Goal: Task Accomplishment & Management: Manage account settings

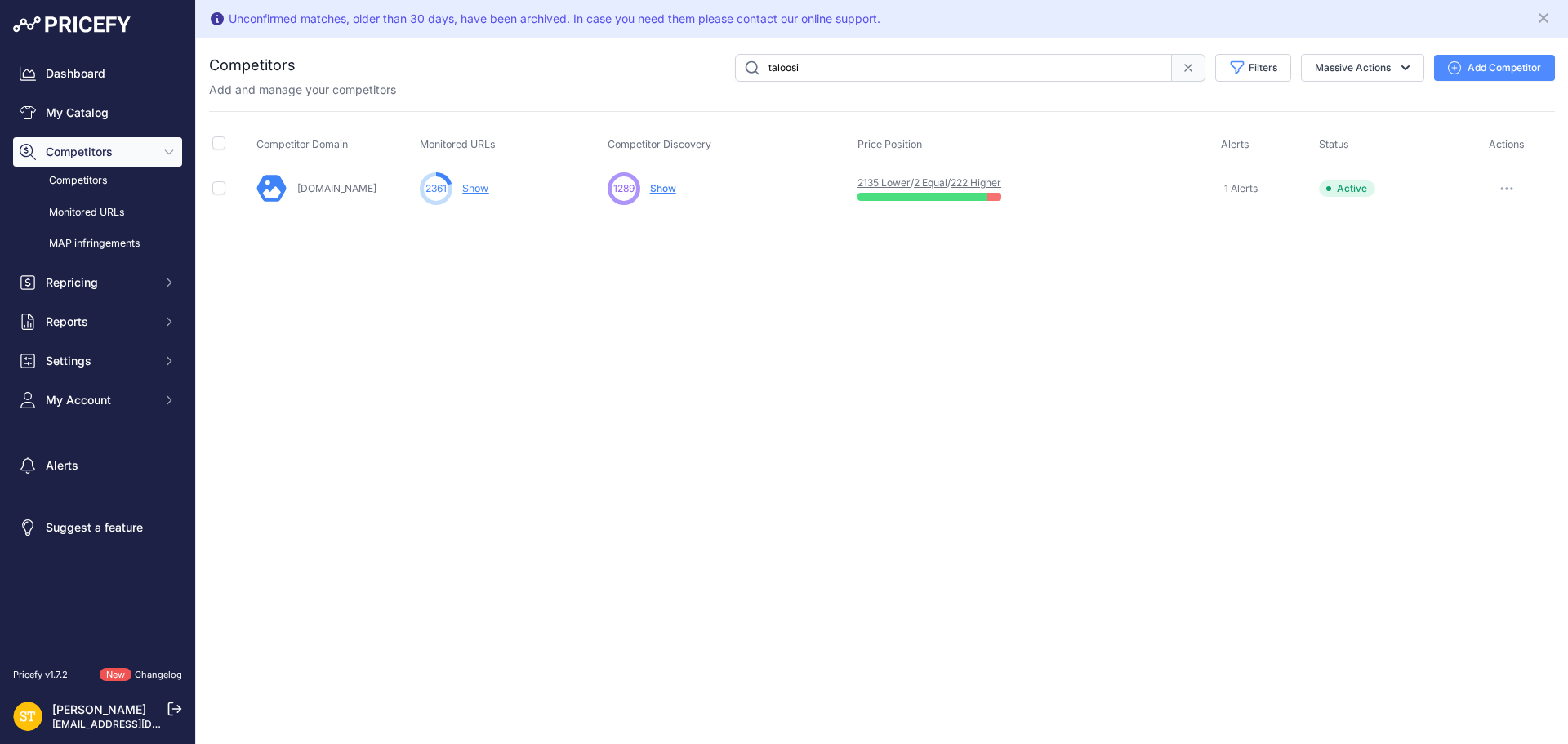
click at [932, 182] on link "2 Equal" at bounding box center [930, 183] width 33 height 12
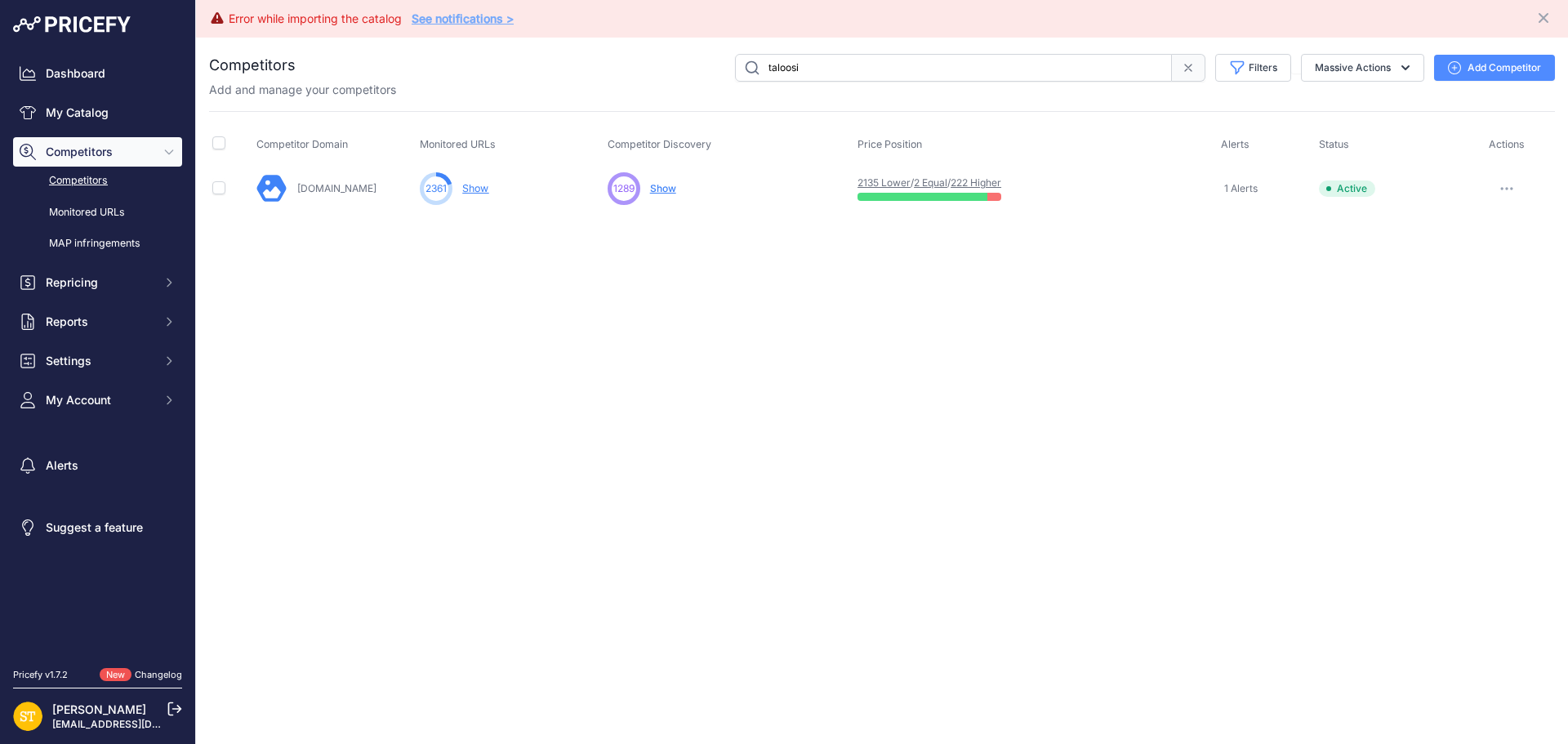
click at [996, 183] on link "222 Higher" at bounding box center [975, 183] width 50 height 12
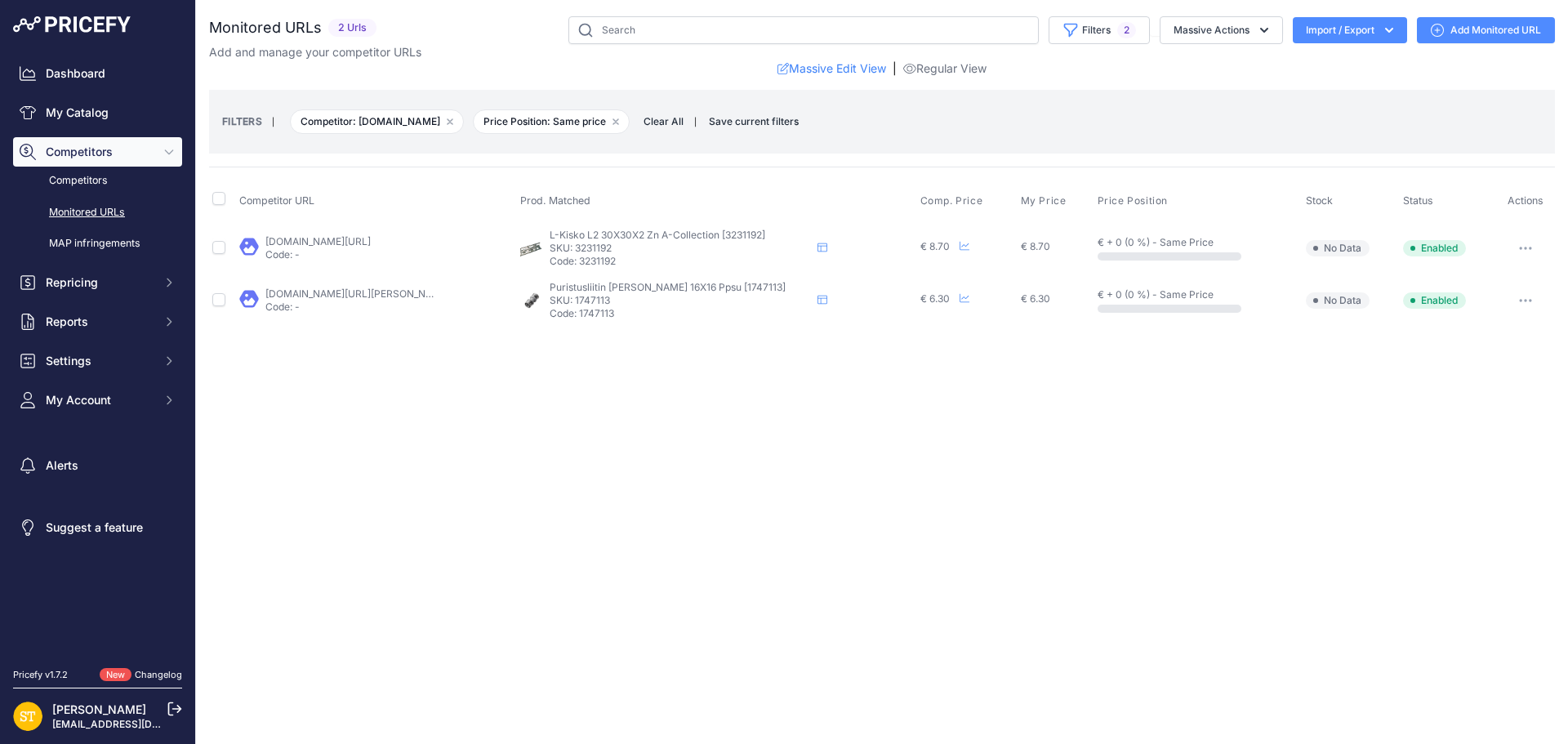
click at [601, 245] on p "SKU: 3231192" at bounding box center [680, 248] width 261 height 13
copy p "3231192"
click at [327, 245] on link "taloosi.fi/l-kisko-zn-30x30x2mm-2m-pituus-ripustuskisko?prirule_jdsnikfkfjsd=43…" at bounding box center [318, 241] width 105 height 12
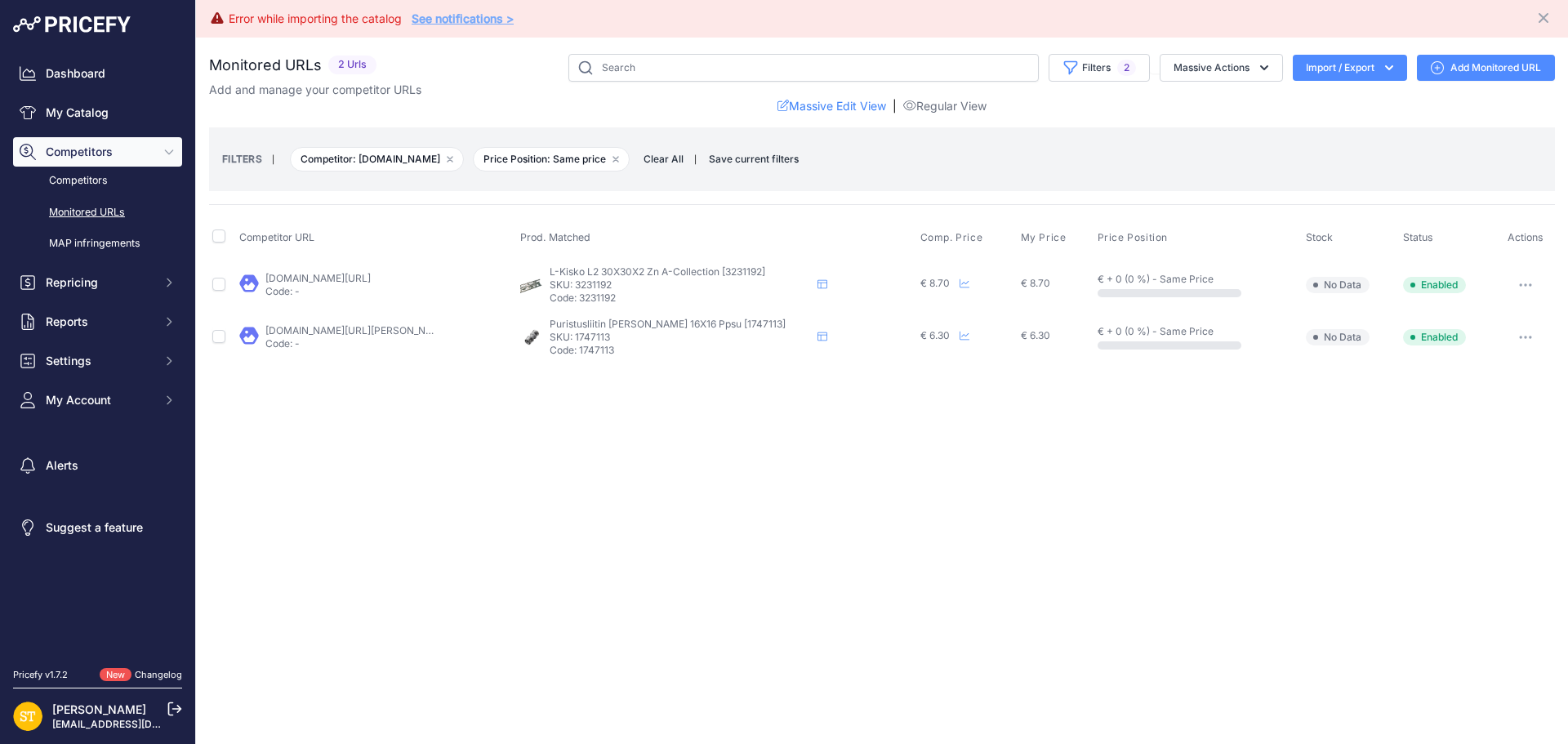
click at [592, 340] on p "SKU: 1747113" at bounding box center [680, 337] width 261 height 13
copy p "1747113"
click at [332, 330] on link "taloosi.fi/puristusliitin-suora-roth-16x16-ppsu?prirule_jdsnikfkfjsd=4392" at bounding box center [358, 331] width 184 height 12
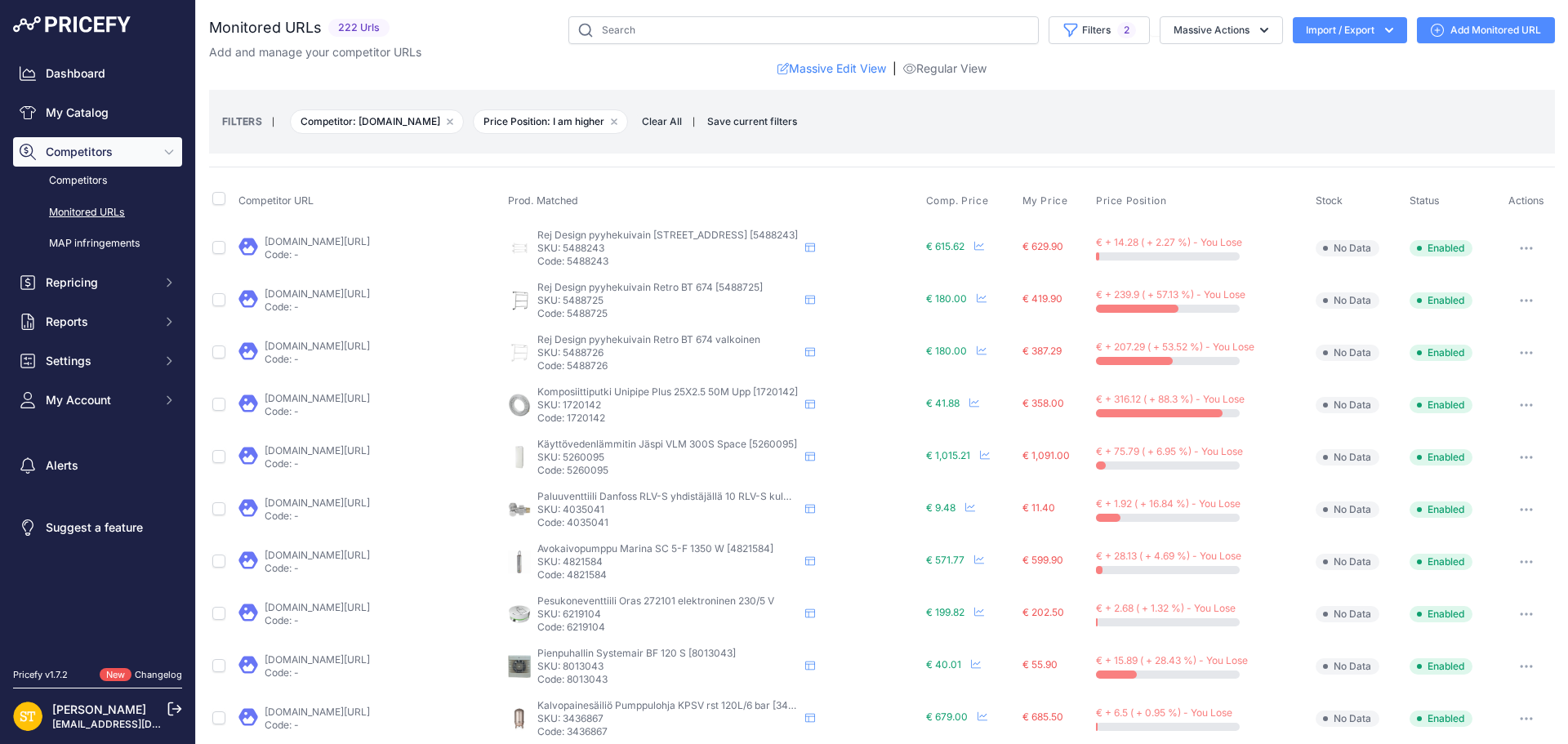
click at [582, 245] on p "SKU: 5488243" at bounding box center [667, 248] width 261 height 13
copy p "5488243"
click at [370, 243] on link "[DOMAIN_NAME][URL]" at bounding box center [317, 241] width 105 height 12
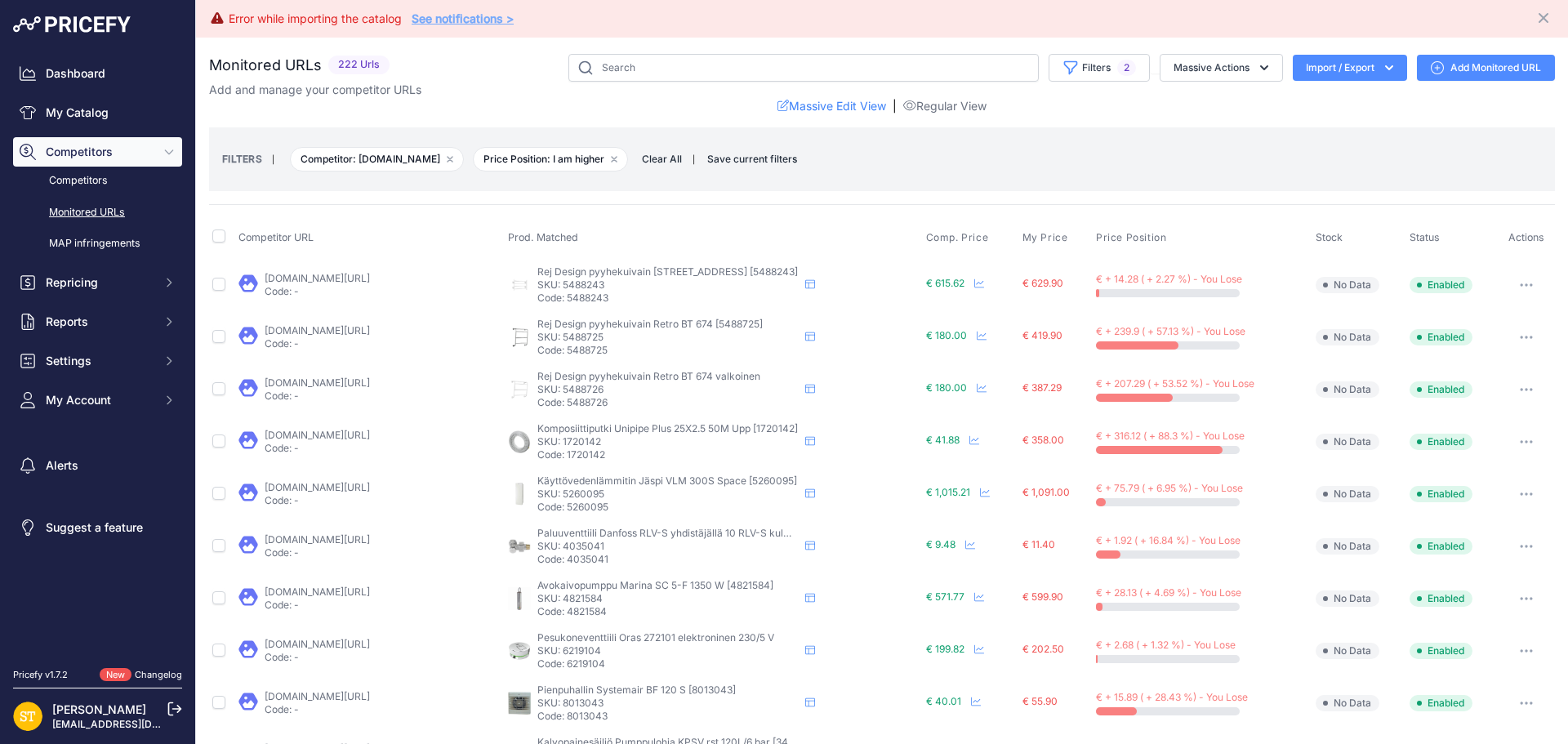
click at [590, 332] on p "SKU: 5488725" at bounding box center [667, 337] width 261 height 13
copy p "5488725"
click at [370, 333] on link "taloosi.fi/rej_design_kuivain_retro_bt_674?prirule_jdsnikfkfjsd=4392" at bounding box center [317, 331] width 105 height 12
click at [1519, 338] on icon "button" at bounding box center [1525, 338] width 13 height 3
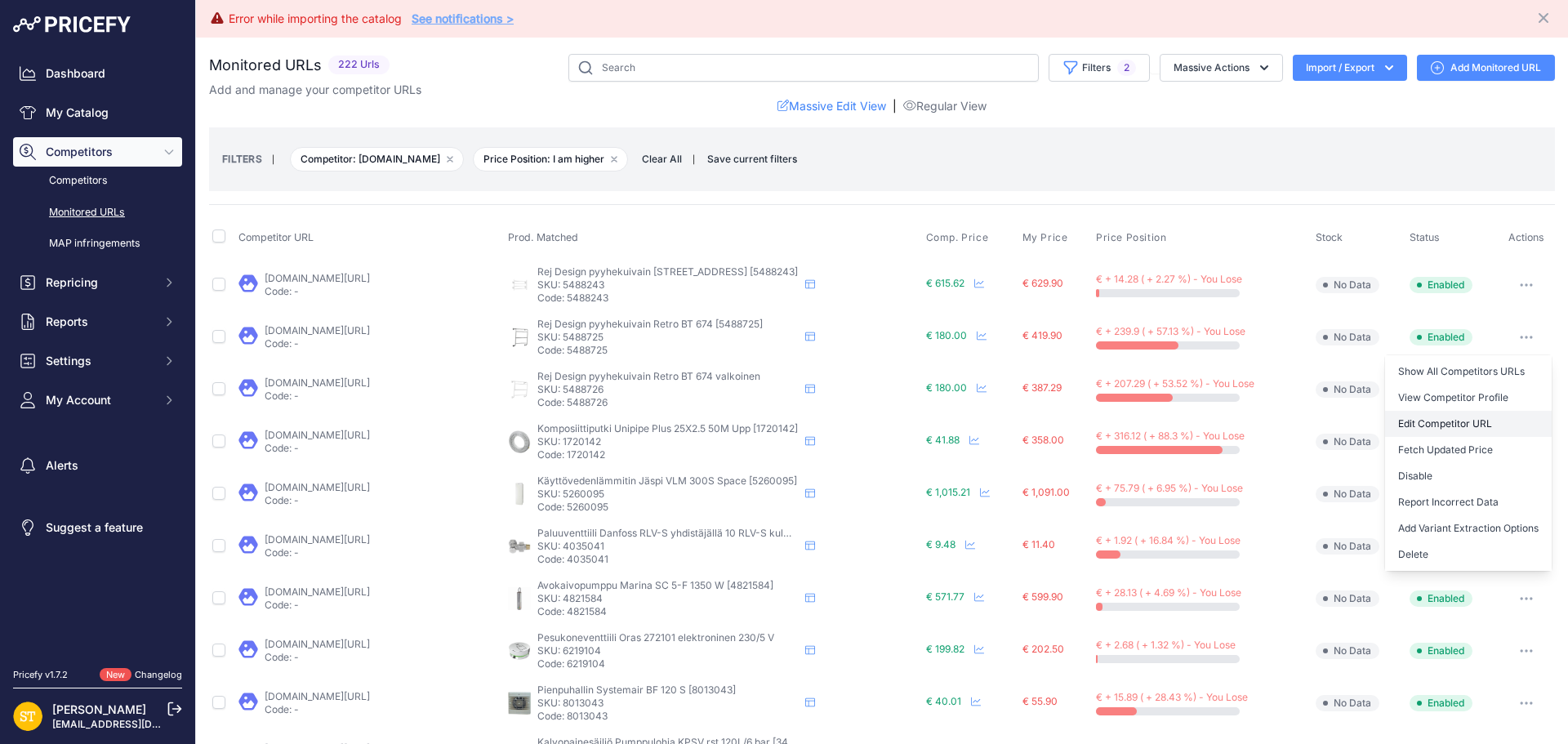
click at [1450, 421] on link "Edit Competitor URL" at bounding box center [1467, 424] width 166 height 26
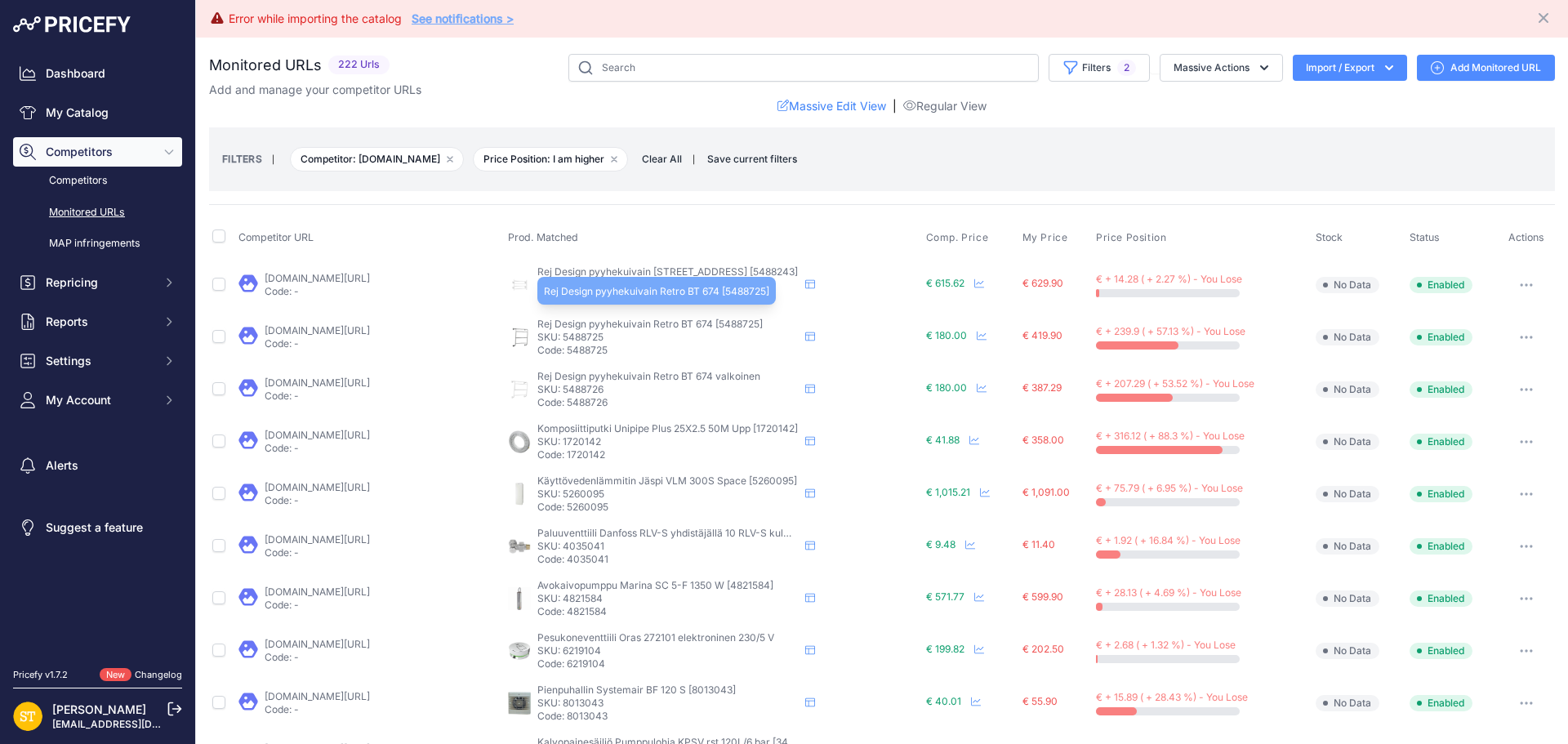
click at [583, 328] on span "Rej Design pyyhekuivain Retro BT 674 [5488725]" at bounding box center [649, 324] width 225 height 12
click at [583, 333] on p "SKU: 5488725" at bounding box center [667, 337] width 261 height 13
copy p "5488725"
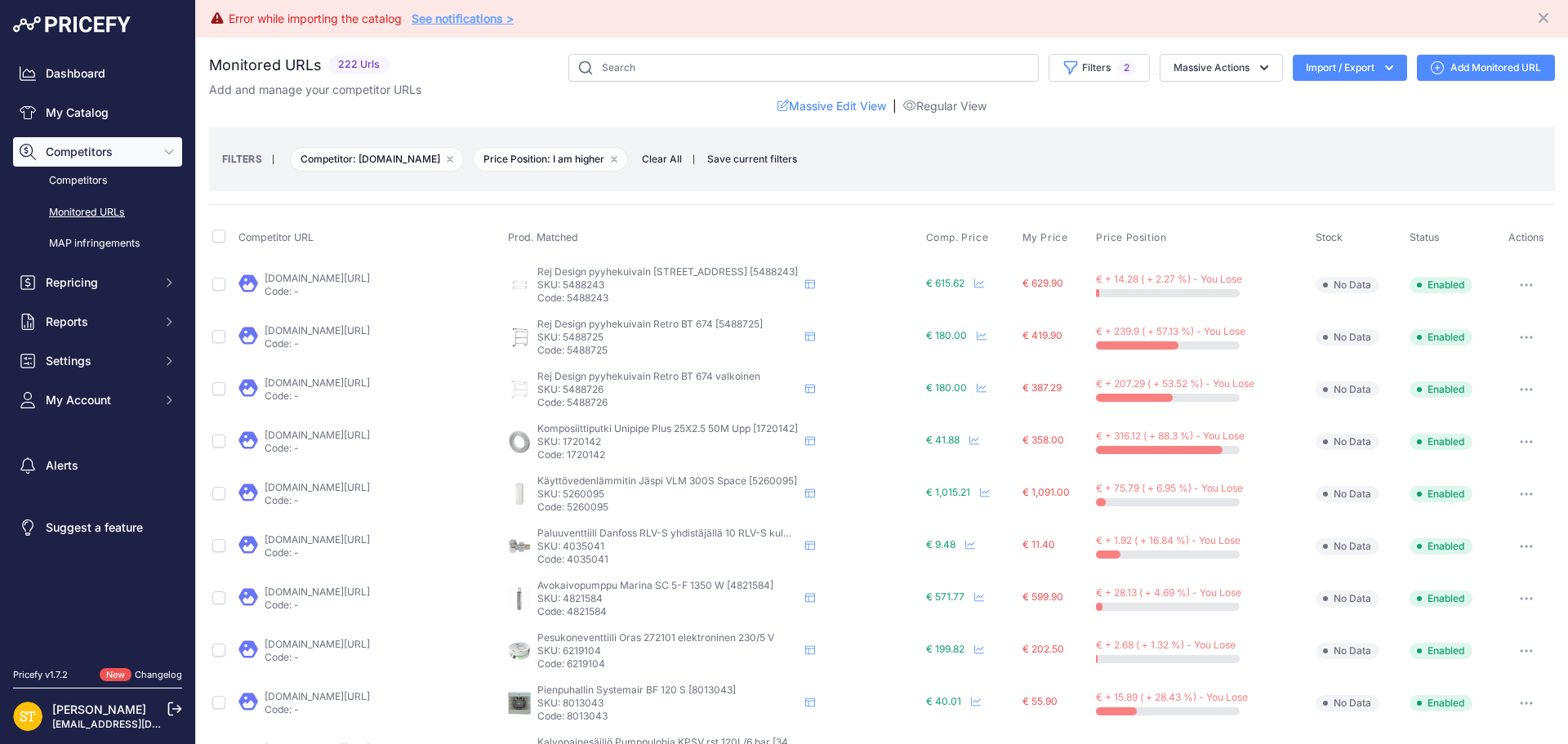
click at [573, 390] on p "SKU: 5488726" at bounding box center [667, 389] width 261 height 13
copy p "5488726"
click at [370, 380] on link "taloosi.fi/rej_design_kuivain_retro_bt_674?prirule_jdsnikfkfjsd=4392" at bounding box center [317, 383] width 105 height 12
click at [1526, 390] on icon "button" at bounding box center [1527, 390] width 2 height 2
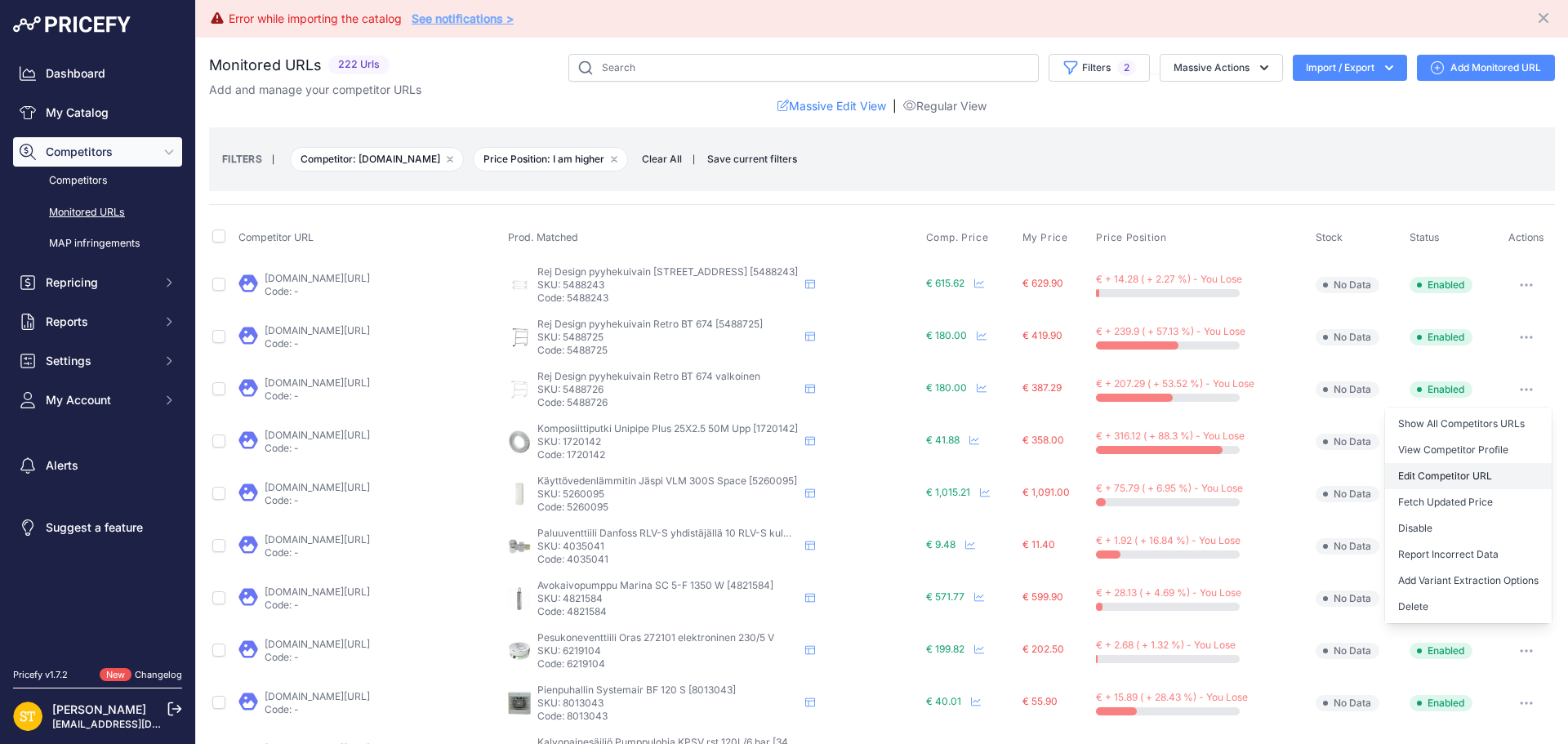
click at [1443, 471] on link "Edit Competitor URL" at bounding box center [1467, 476] width 166 height 26
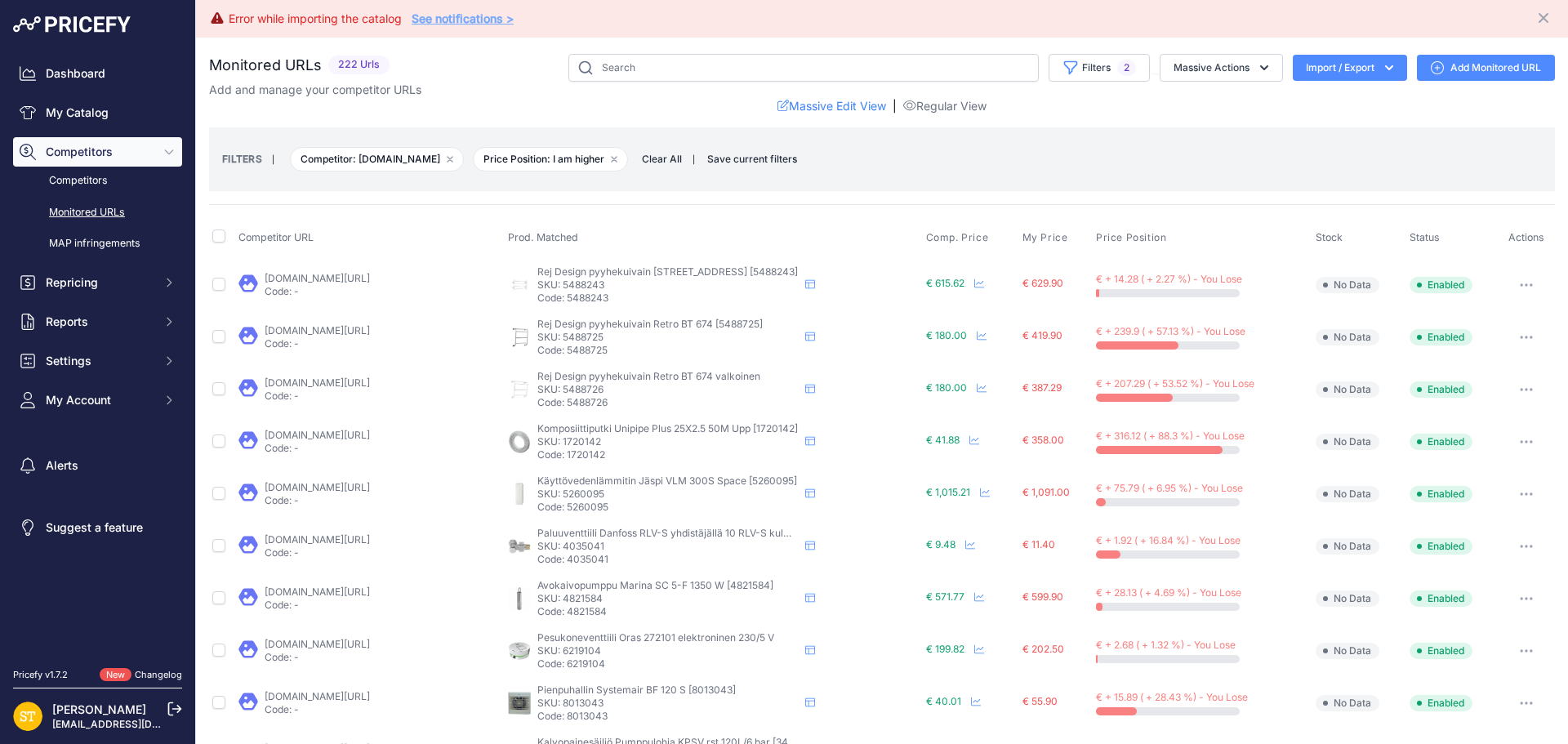
click at [580, 441] on p "SKU: 1720142" at bounding box center [667, 441] width 261 height 13
copy p "1720142"
click at [343, 430] on link "[DOMAIN_NAME][URL]" at bounding box center [317, 435] width 105 height 12
click at [568, 548] on p "SKU: 4035041" at bounding box center [667, 546] width 261 height 13
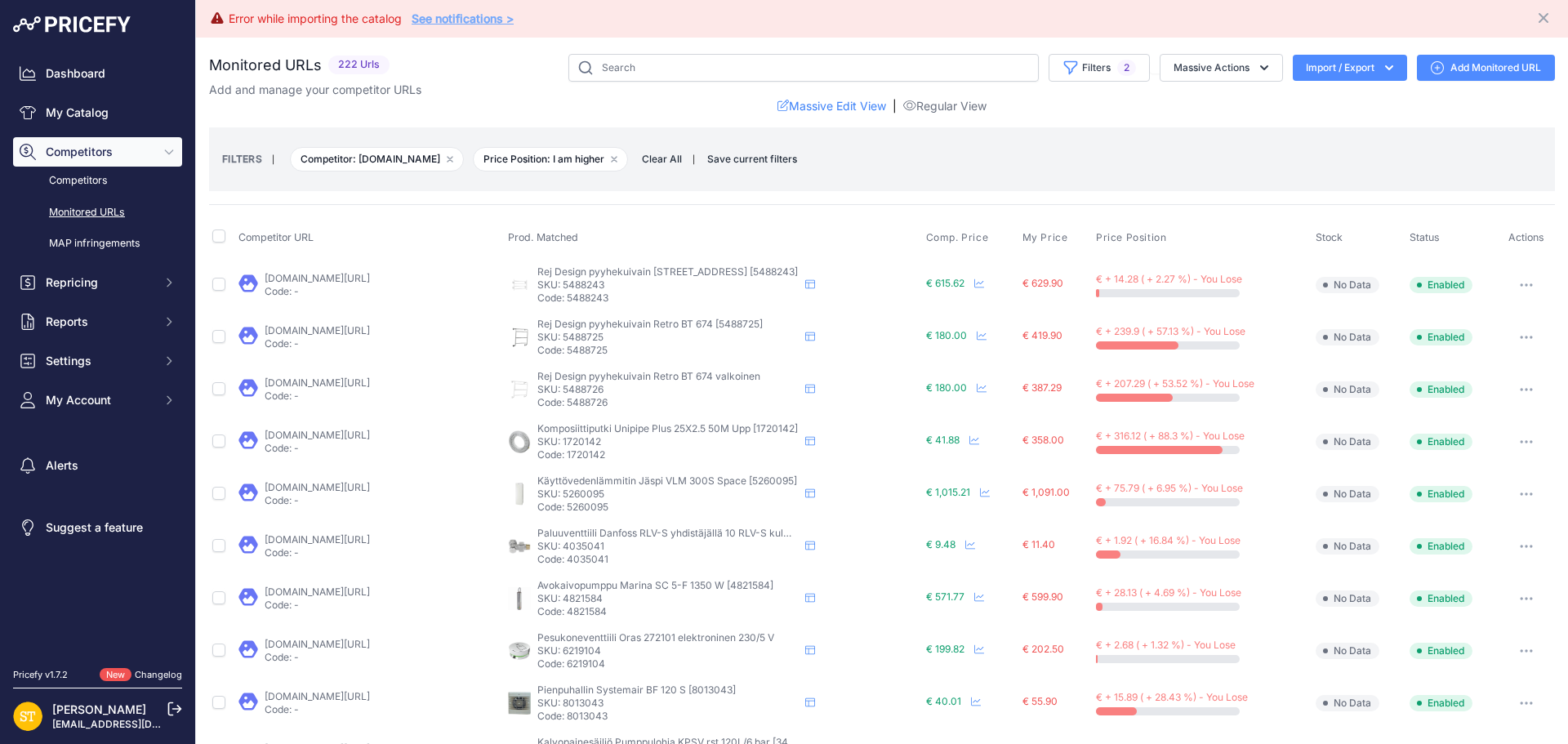
click at [568, 548] on p "SKU: 4035041" at bounding box center [667, 546] width 261 height 13
copy p "4035041"
click at [358, 537] on link "[DOMAIN_NAME][URL]" at bounding box center [317, 540] width 105 height 12
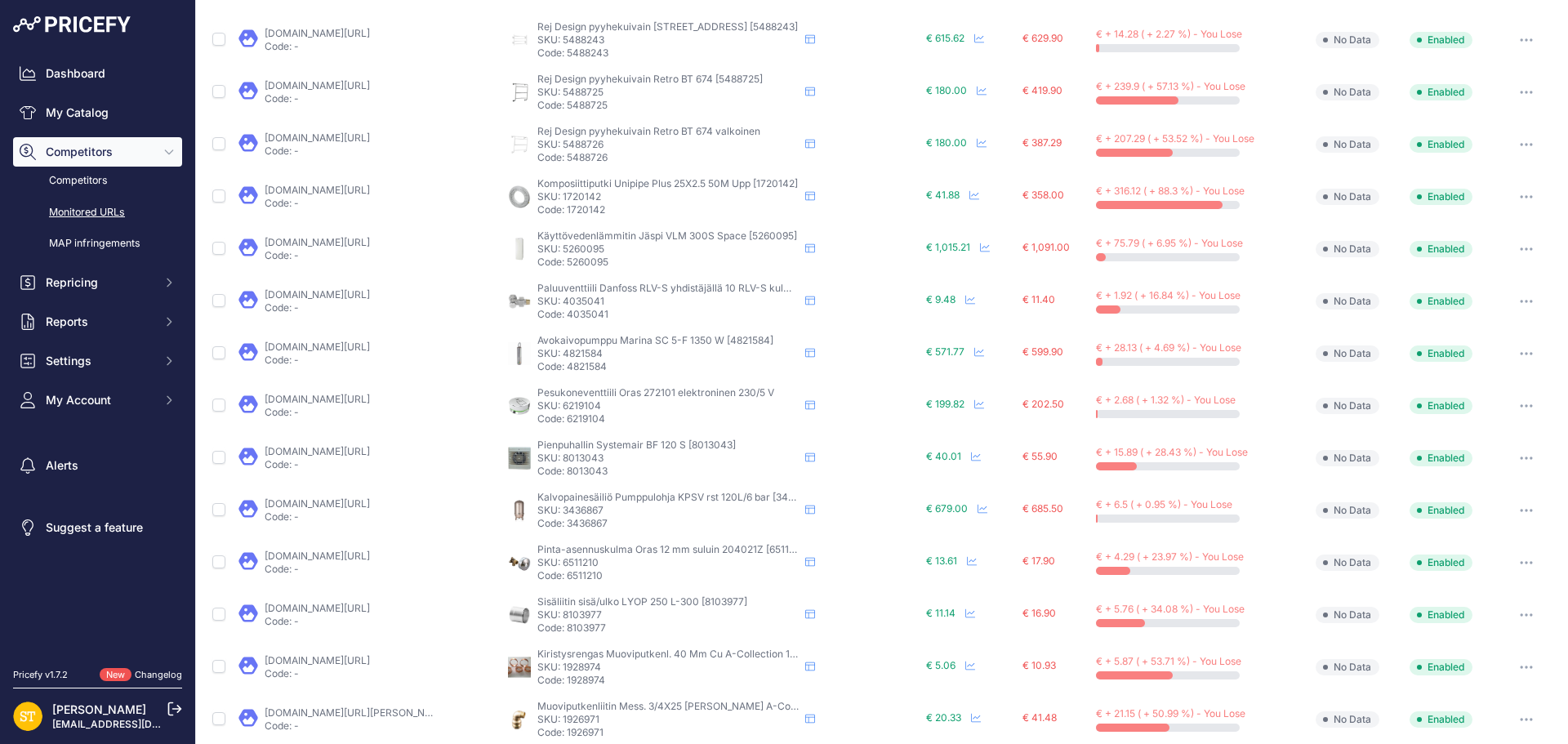
click at [582, 353] on p "SKU: 4821584" at bounding box center [667, 353] width 261 height 13
copy p "4821584"
click at [359, 347] on link "[DOMAIN_NAME][URL]" at bounding box center [317, 346] width 105 height 12
click at [580, 407] on p "SKU: 6219104" at bounding box center [667, 406] width 261 height 13
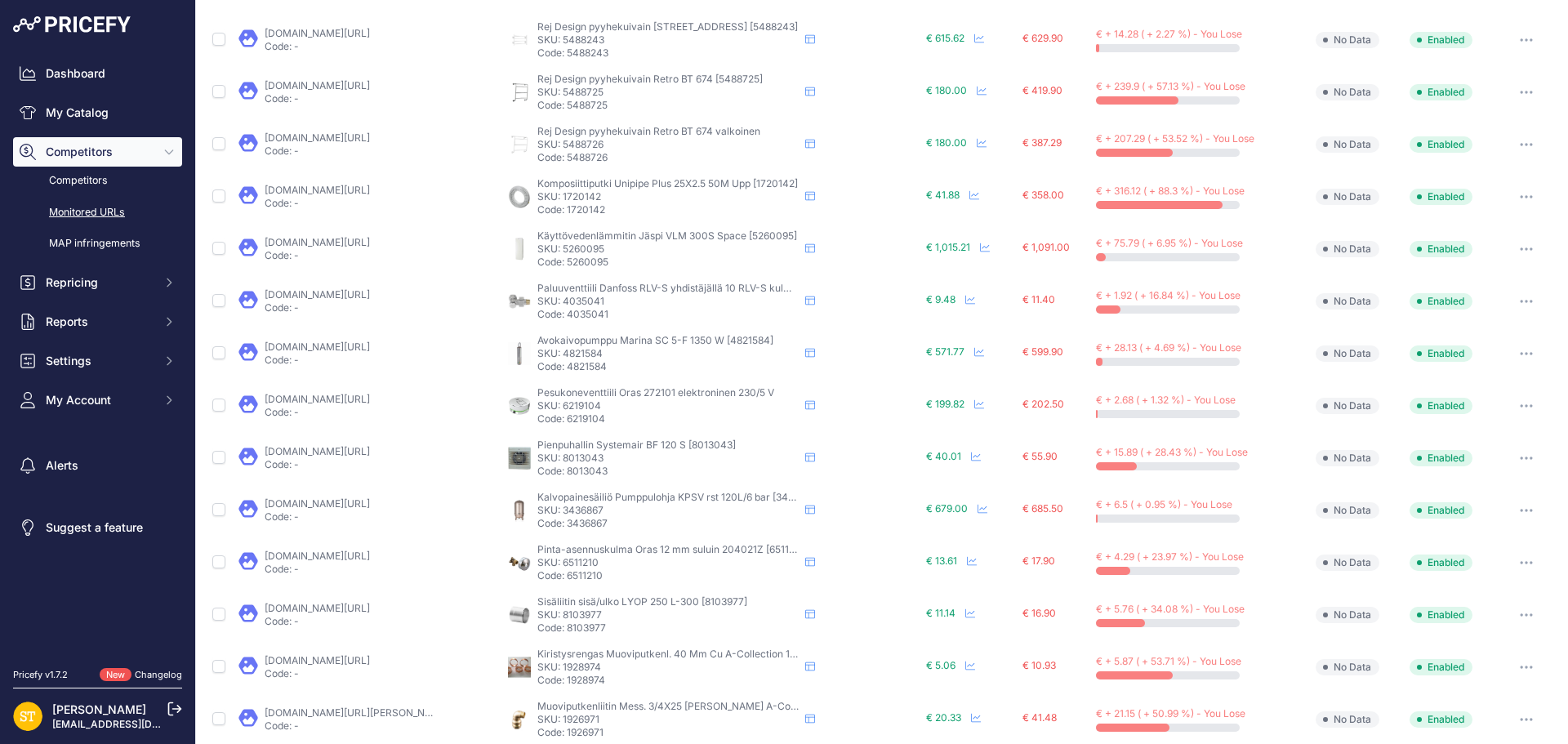
click at [580, 407] on p "SKU: 6219104" at bounding box center [667, 406] width 261 height 13
copy p "6219104"
click at [370, 397] on link "[DOMAIN_NAME][URL]" at bounding box center [317, 399] width 105 height 12
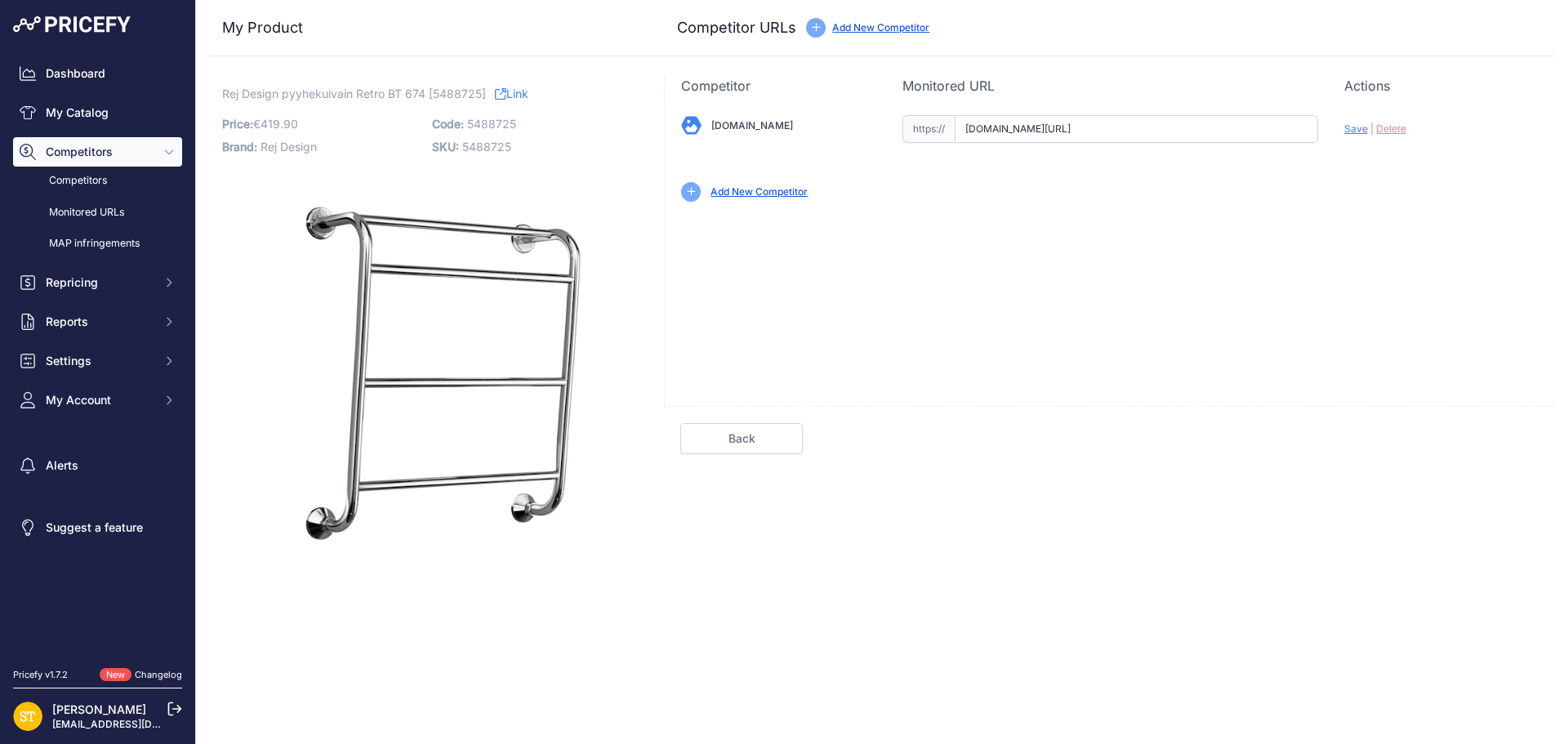
click at [967, 129] on input "[DOMAIN_NAME][URL]" at bounding box center [1136, 129] width 364 height 28
click at [967, 129] on input "taloosi.fi/rej_design_kuivain_retro_bt_674?prirule_jdsnikfkfjsd=4392" at bounding box center [1136, 129] width 364 height 28
paste input "https://www.taloosi.fi/rej-design-kuivain-retro-bt-674-kromi-600x700x4"
click at [1346, 132] on span "Save" at bounding box center [1356, 129] width 23 height 12
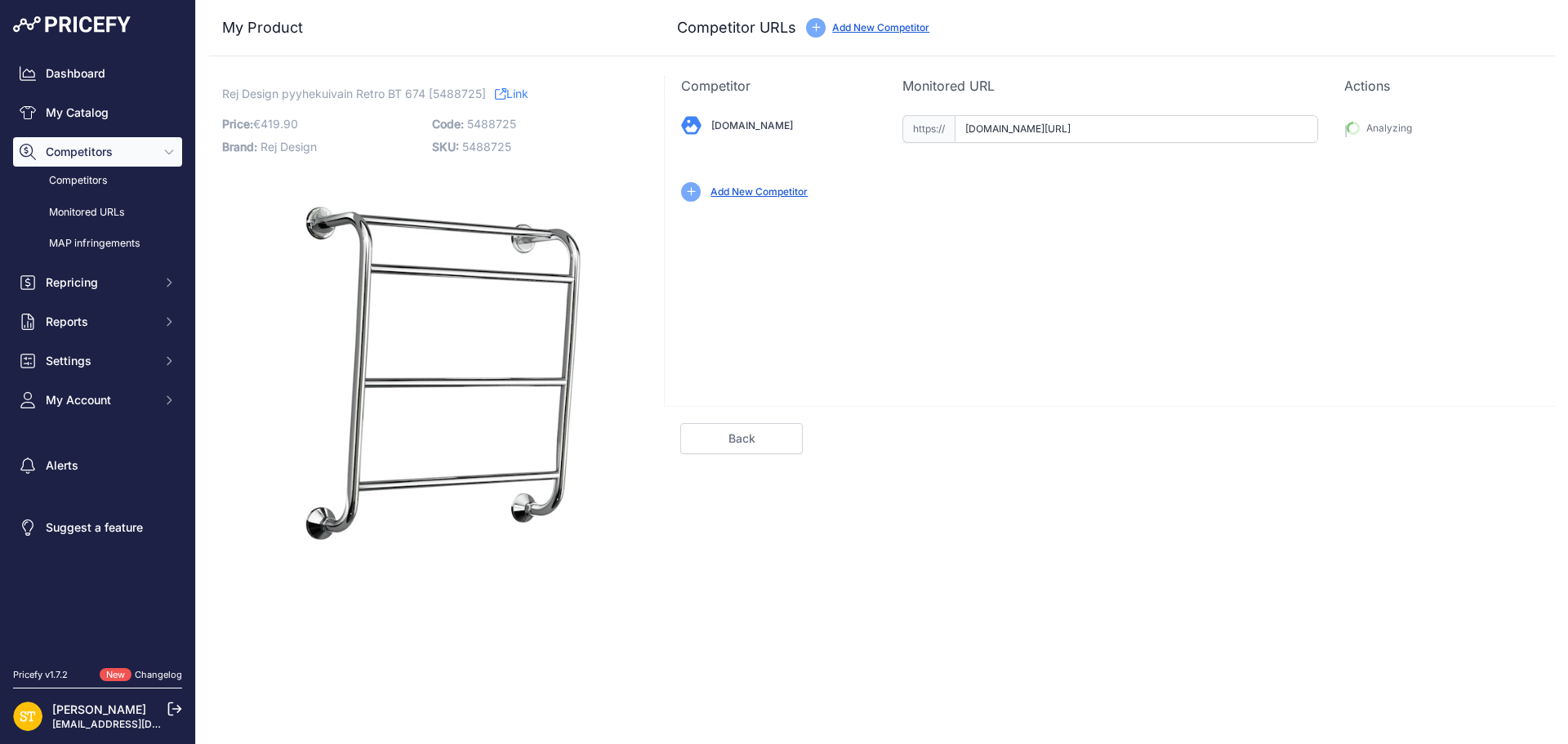
type input "https://www.taloosi.fi/rej-design-kuivain-retro-bt-674-kromi-600x700x4?prirule_…"
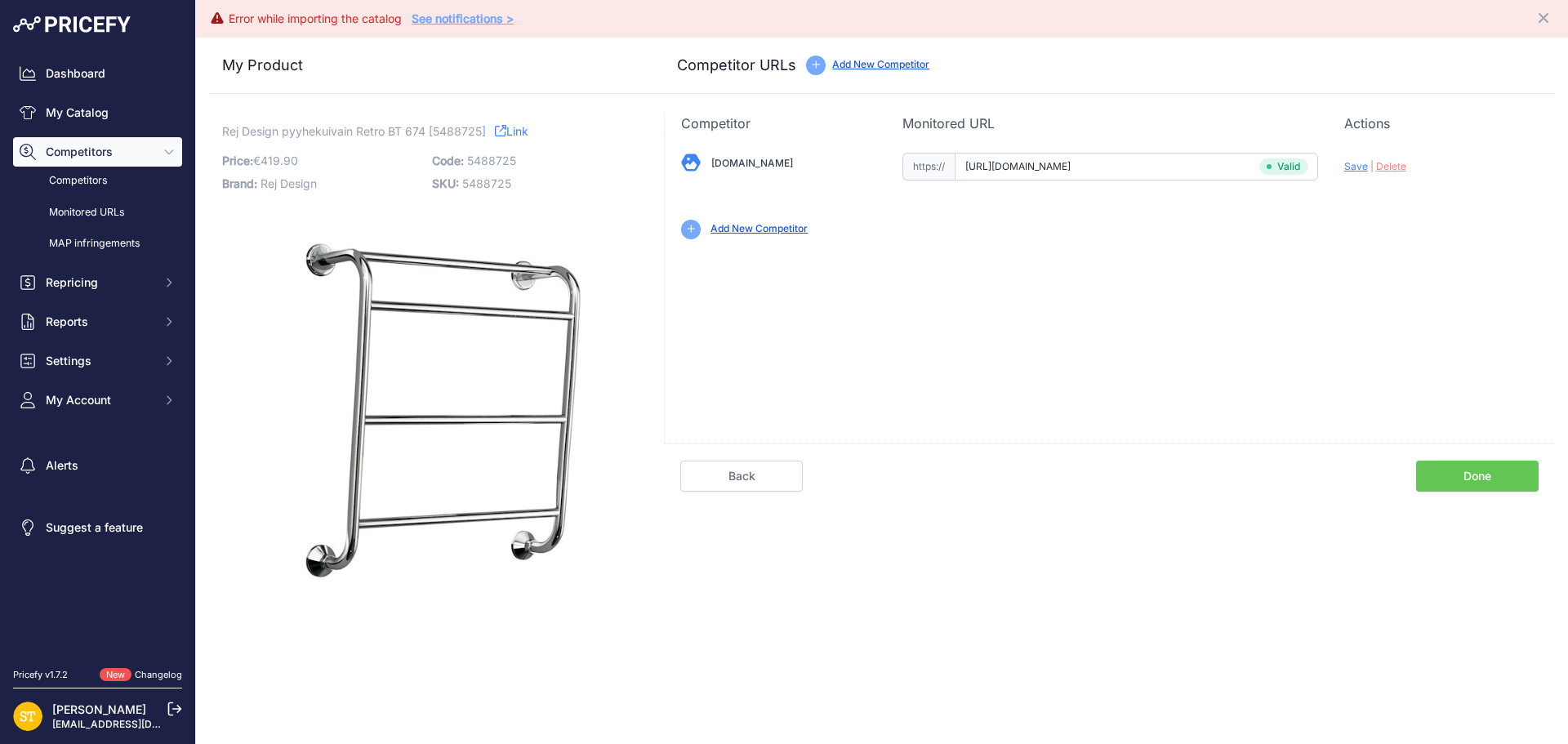
click at [1476, 477] on link "Done" at bounding box center [1477, 476] width 123 height 31
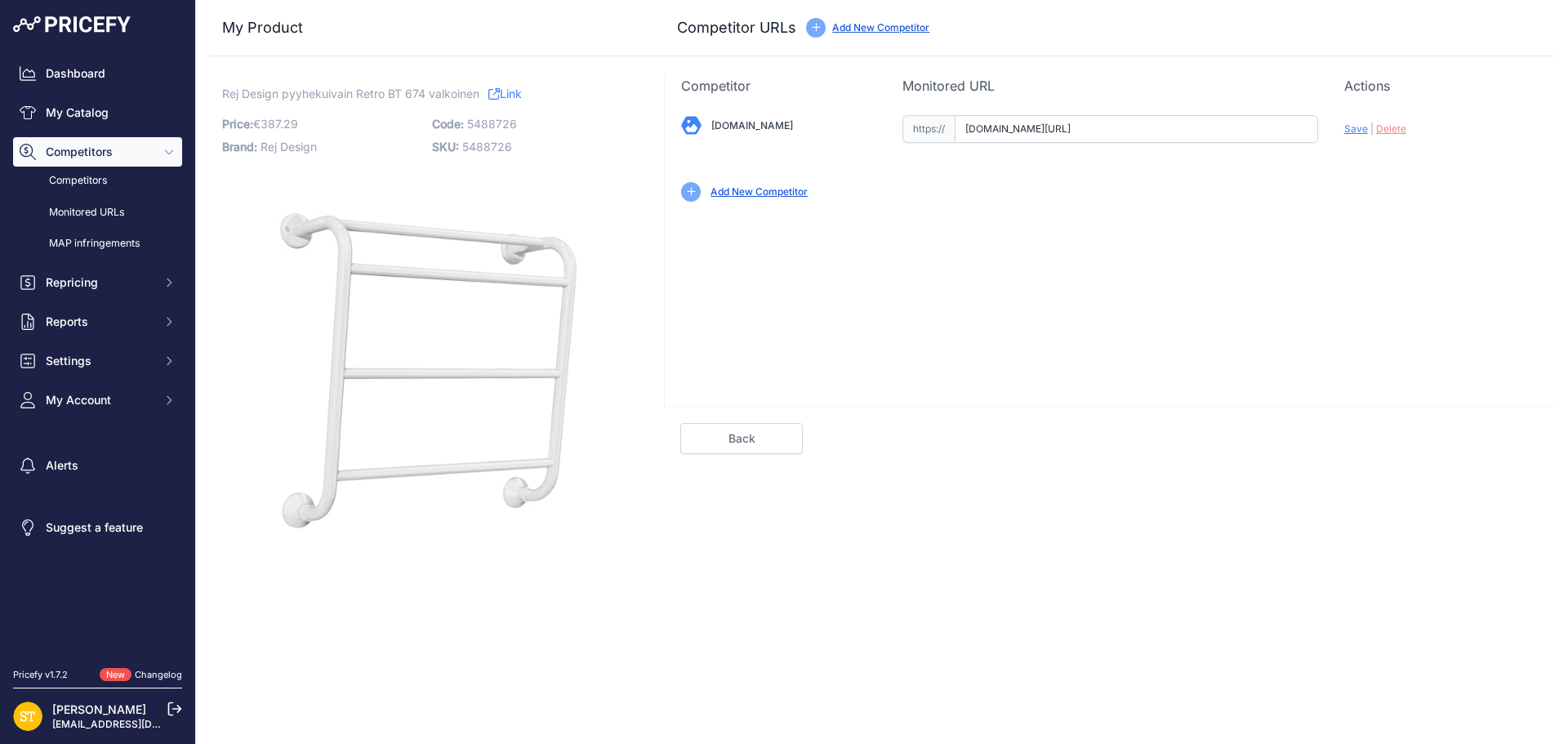
click at [988, 135] on input "[DOMAIN_NAME][URL]" at bounding box center [1136, 129] width 364 height 28
paste input "[URL][DOMAIN_NAME]"
click at [1355, 128] on span "Save" at bounding box center [1356, 129] width 23 height 12
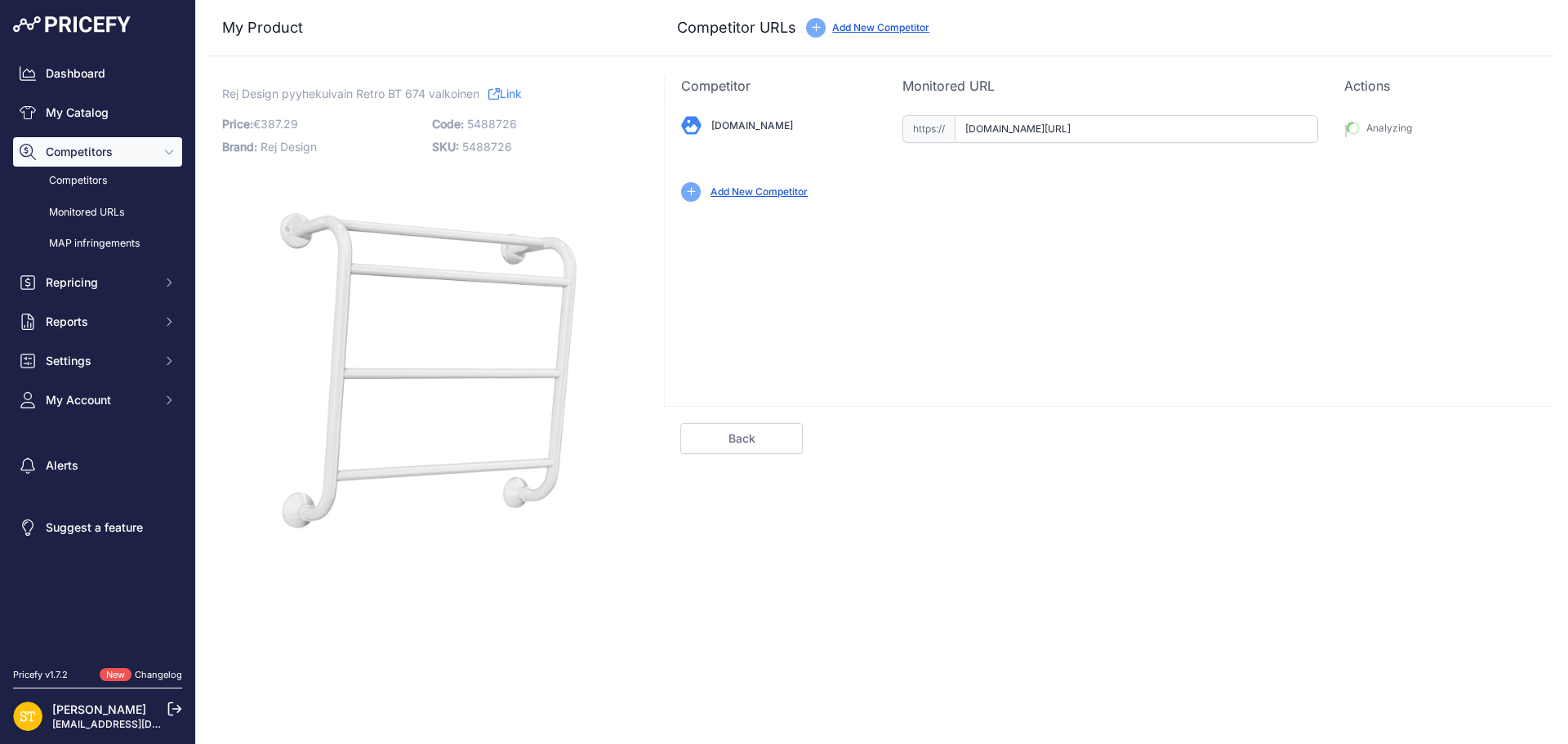
type input "[URL][DOMAIN_NAME]"
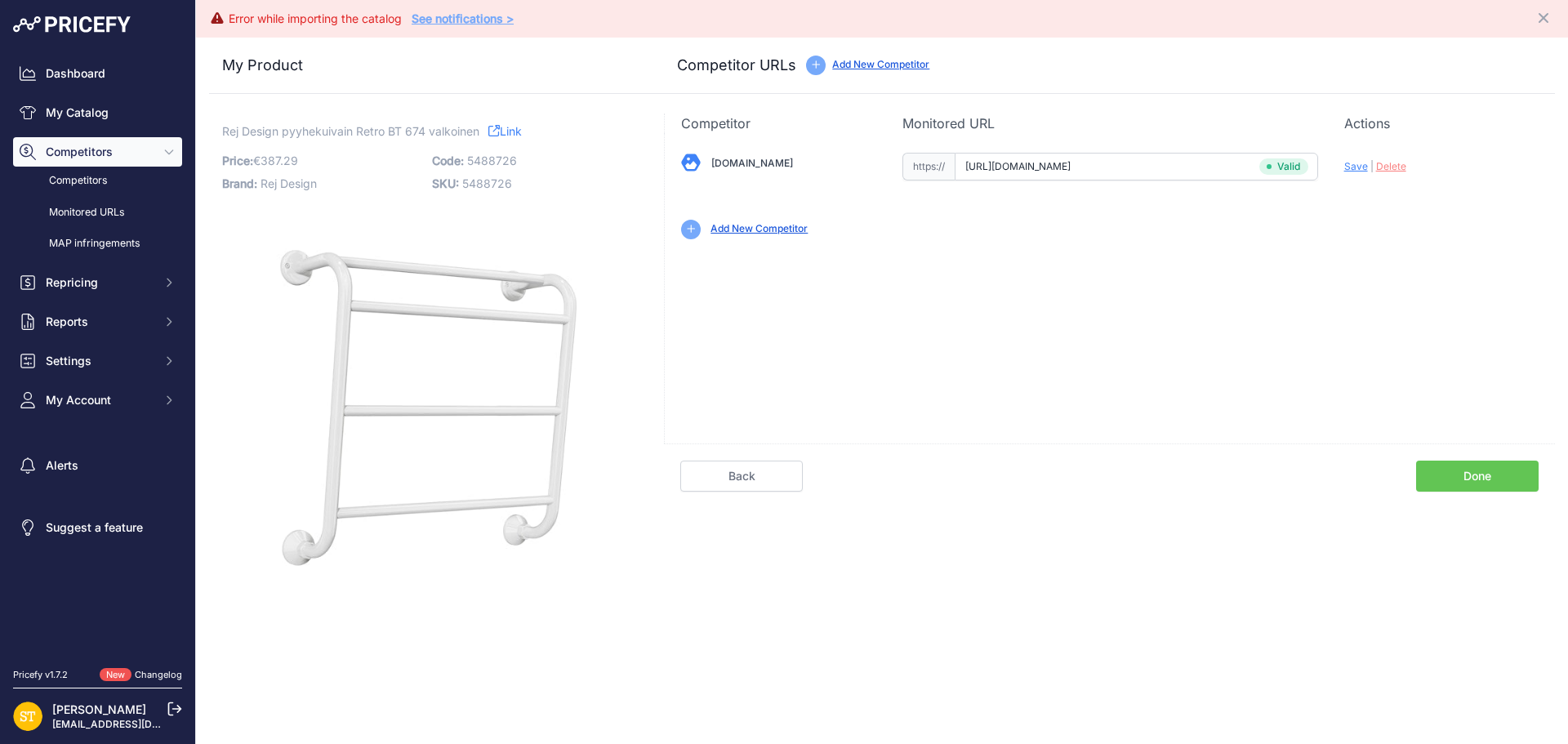
click at [1488, 480] on link "Done" at bounding box center [1477, 476] width 123 height 31
